Goal: Task Accomplishment & Management: Use online tool/utility

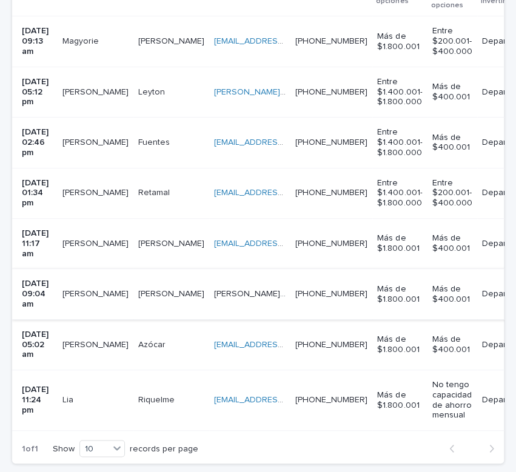
scroll to position [362, 0]
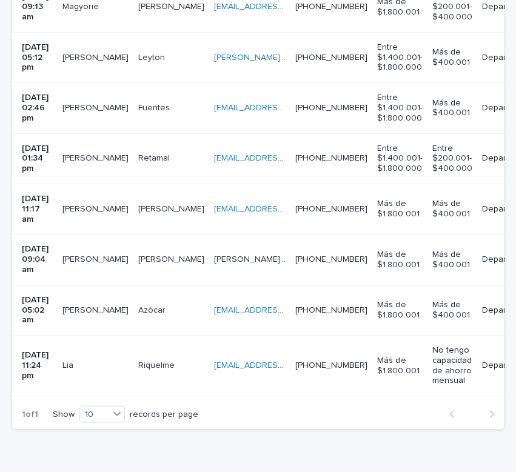
click at [290, 213] on td "[EMAIL_ADDRESS][DOMAIN_NAME] [EMAIL_ADDRESS][DOMAIN_NAME]" at bounding box center [249, 209] width 81 height 50
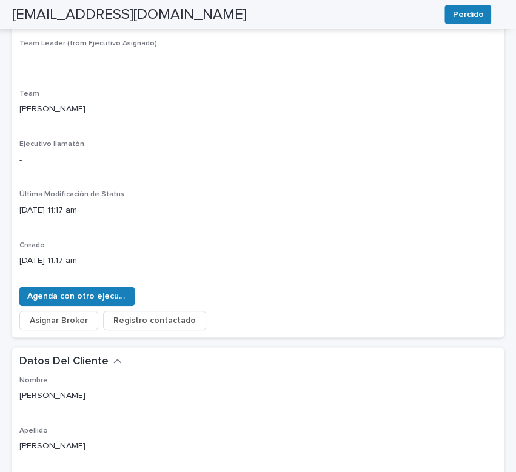
scroll to position [323, 0]
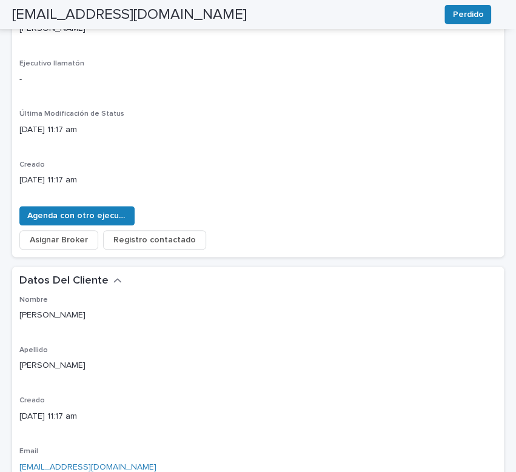
click at [64, 235] on span "Asignar Broker" at bounding box center [59, 240] width 58 height 12
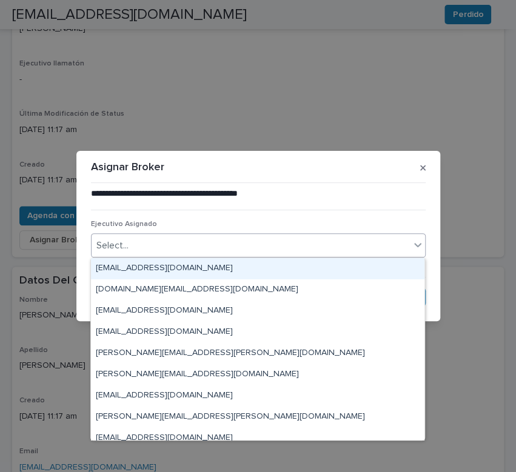
drag, startPoint x: 196, startPoint y: 236, endPoint x: 188, endPoint y: 250, distance: 15.8
click at [194, 243] on div "Select..." at bounding box center [250, 246] width 318 height 20
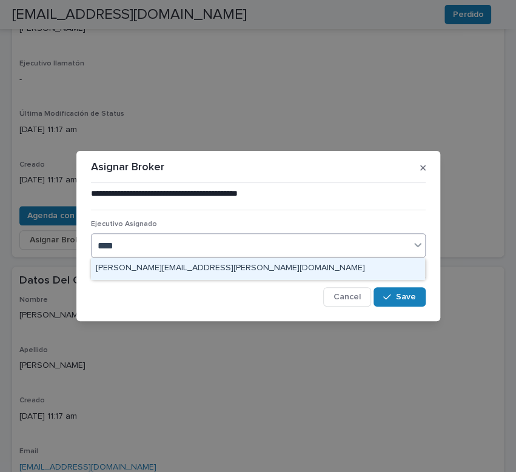
type input "*****"
click at [238, 267] on div "[PERSON_NAME][EMAIL_ADDRESS][PERSON_NAME][DOMAIN_NAME]" at bounding box center [257, 268] width 333 height 21
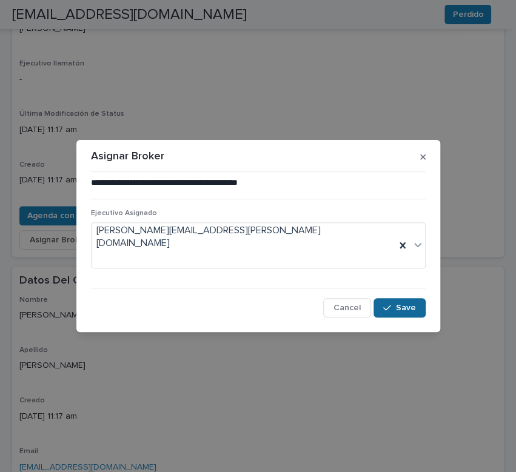
click at [393, 304] on div "button" at bounding box center [389, 308] width 12 height 8
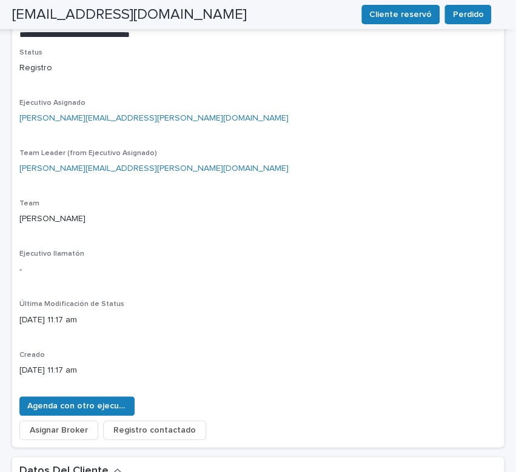
scroll to position [0, 0]
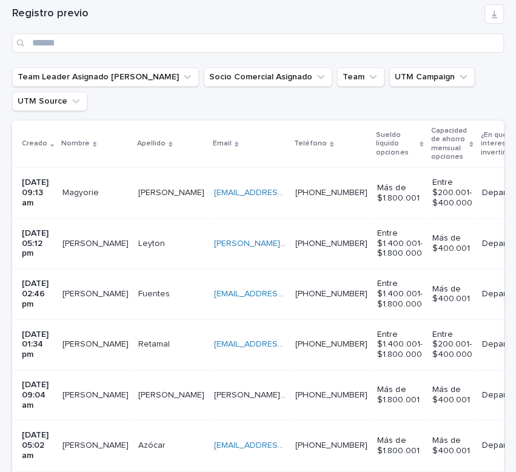
scroll to position [200, 0]
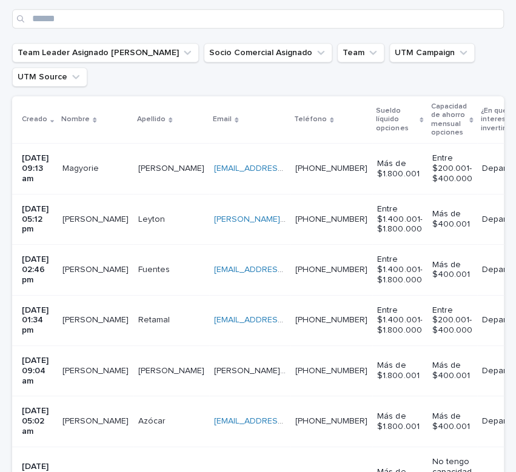
click at [253, 279] on div "[EMAIL_ADDRESS][DOMAIN_NAME] [EMAIL_ADDRESS][DOMAIN_NAME]" at bounding box center [250, 270] width 72 height 20
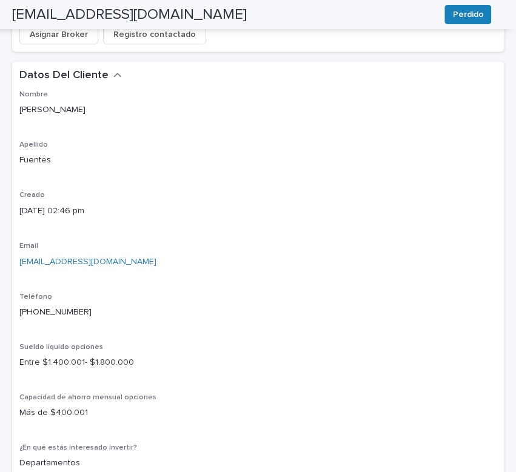
scroll to position [404, 0]
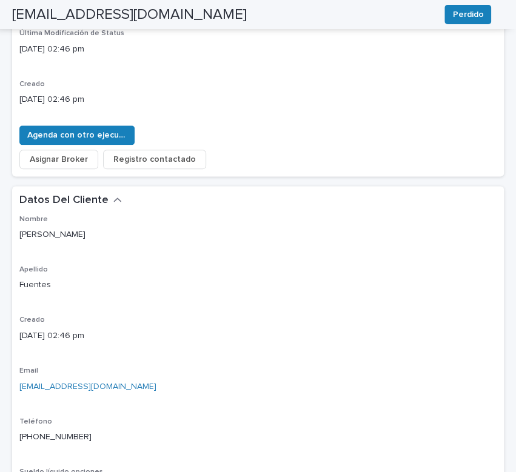
click at [61, 155] on span "Asignar Broker" at bounding box center [59, 159] width 58 height 12
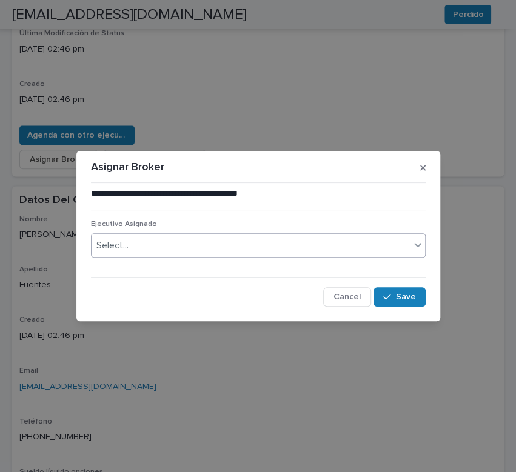
click at [144, 250] on div "Select..." at bounding box center [250, 246] width 318 height 20
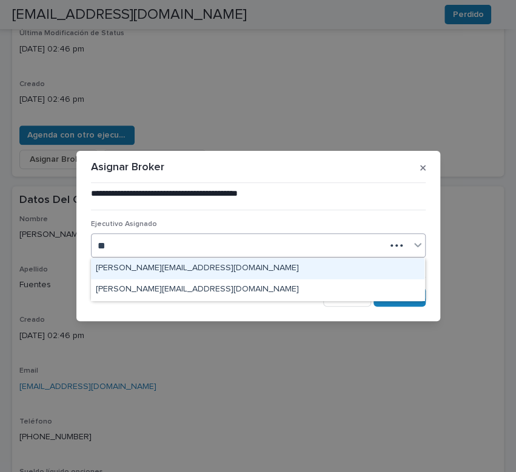
type input "*"
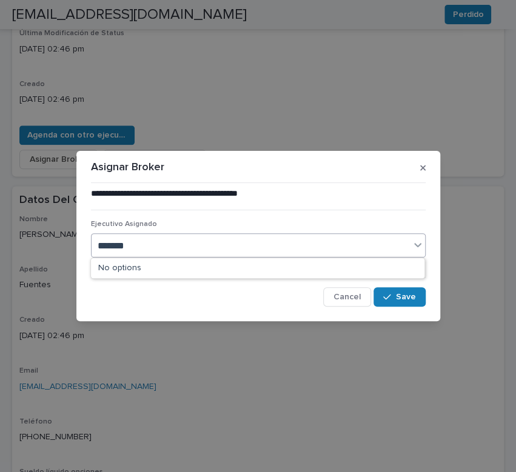
type input "********"
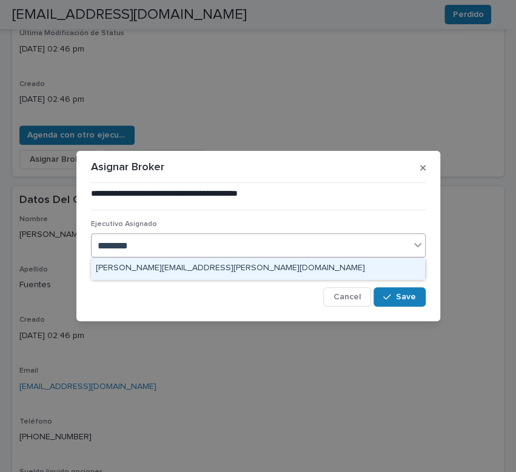
click at [236, 269] on div "[PERSON_NAME][EMAIL_ADDRESS][PERSON_NAME][DOMAIN_NAME]" at bounding box center [257, 268] width 333 height 21
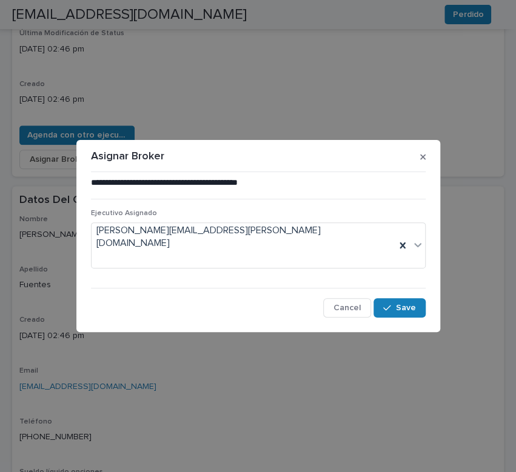
click at [394, 286] on div "**********" at bounding box center [258, 247] width 334 height 141
click at [392, 304] on div "button" at bounding box center [389, 308] width 12 height 8
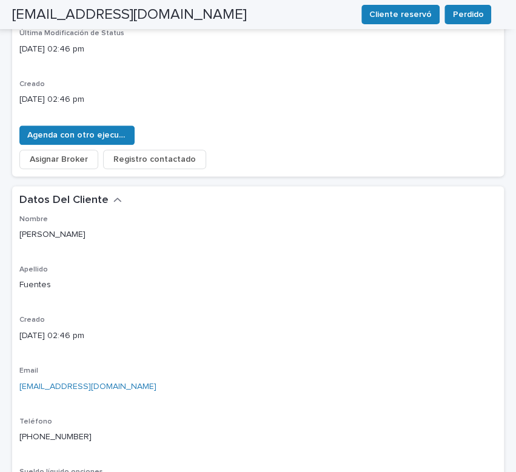
scroll to position [0, 0]
